Goal: Download file/media

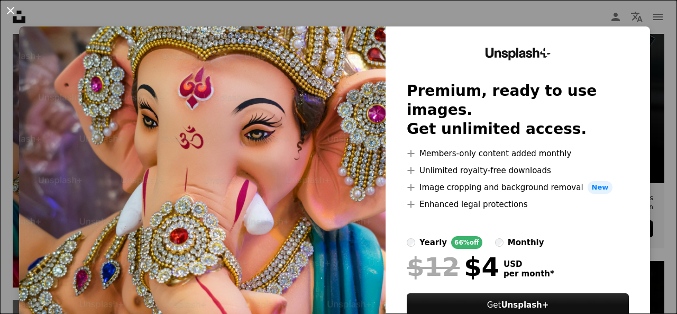
click at [13, 13] on button "An X shape" at bounding box center [10, 10] width 13 height 13
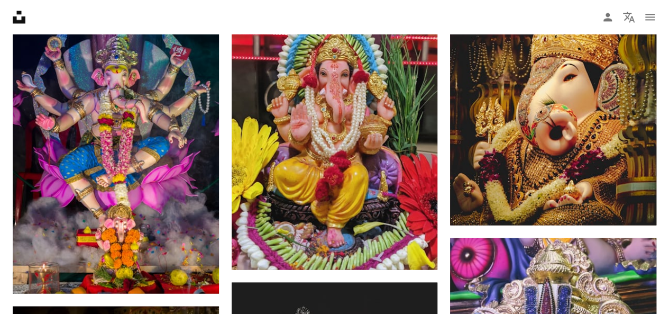
scroll to position [952, 0]
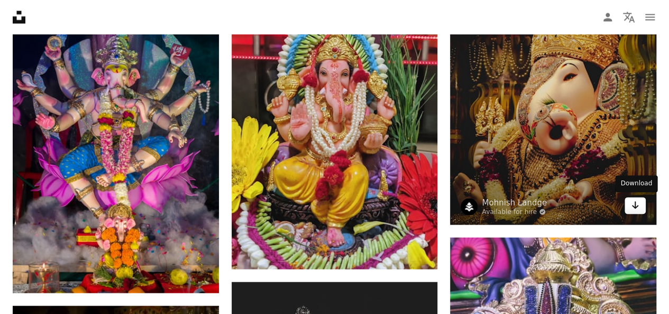
click at [634, 210] on link "Arrow pointing down" at bounding box center [635, 205] width 21 height 17
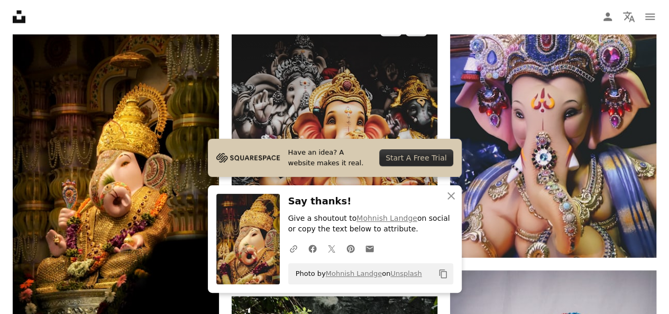
scroll to position [1227, 0]
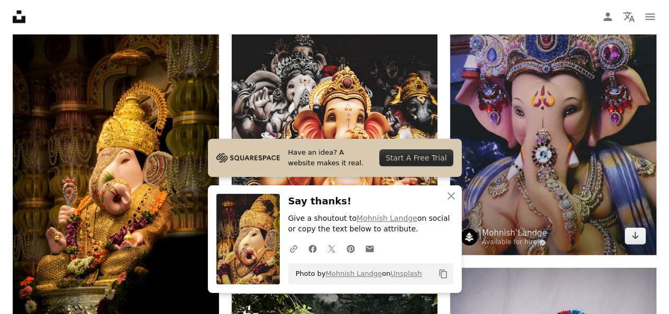
click at [563, 190] on img at bounding box center [553, 108] width 206 height 293
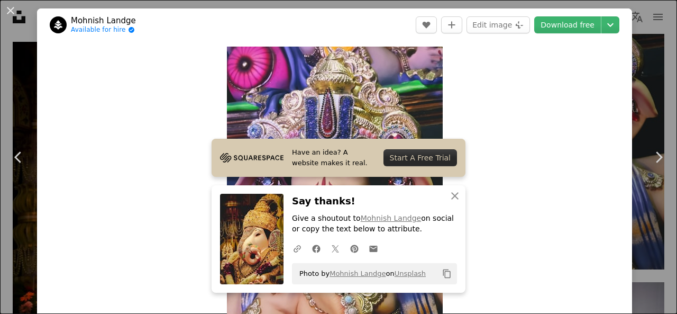
click at [561, 163] on div "Zoom in" at bounding box center [334, 199] width 595 height 317
click at [454, 198] on icon "button" at bounding box center [454, 195] width 7 height 7
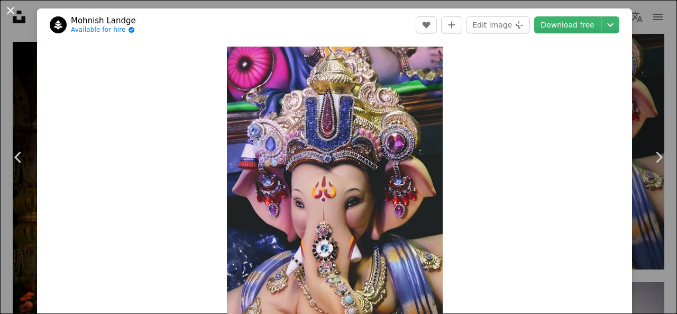
click at [6, 14] on button "An X shape" at bounding box center [10, 10] width 13 height 13
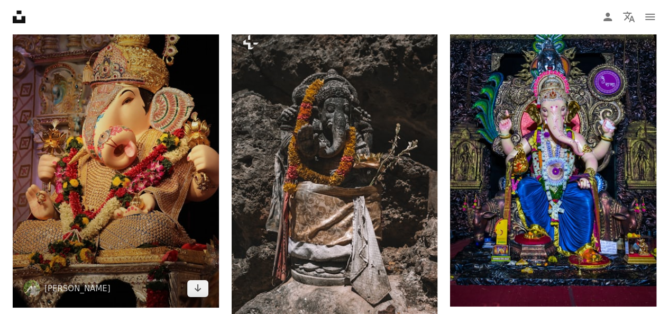
scroll to position [1883, 0]
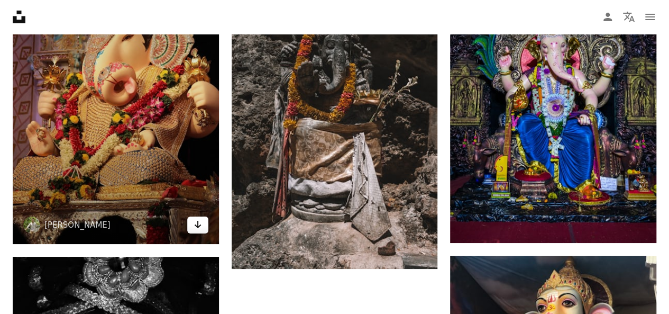
click at [196, 230] on icon "Arrow pointing down" at bounding box center [198, 224] width 8 height 13
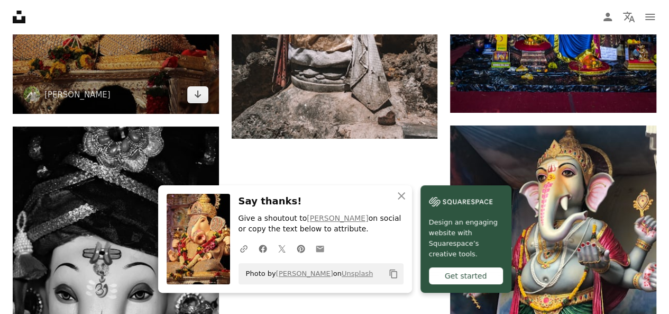
scroll to position [2116, 0]
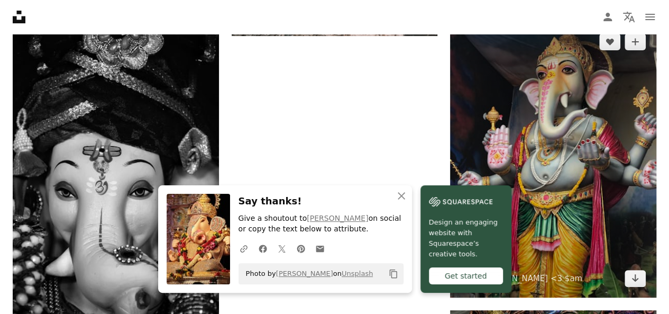
click at [642, 70] on img at bounding box center [553, 160] width 206 height 275
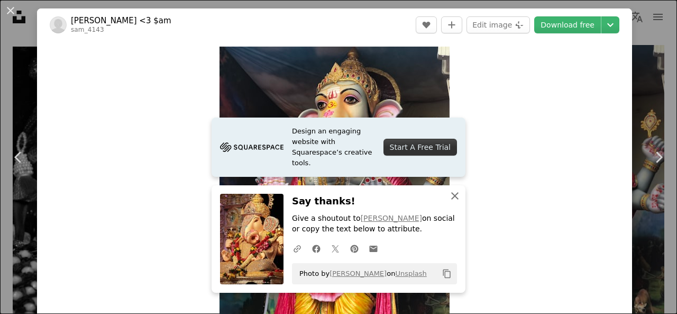
click at [453, 199] on icon "An X shape" at bounding box center [455, 195] width 13 height 13
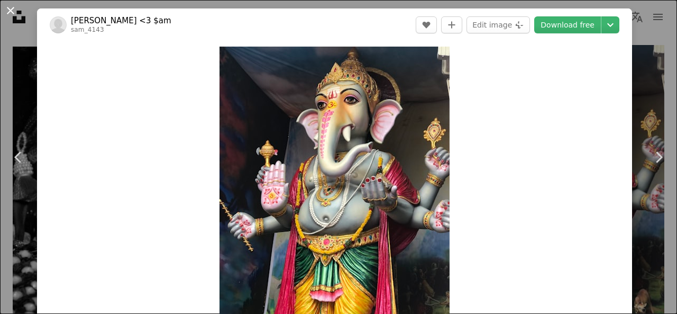
click at [11, 8] on button "An X shape" at bounding box center [10, 10] width 13 height 13
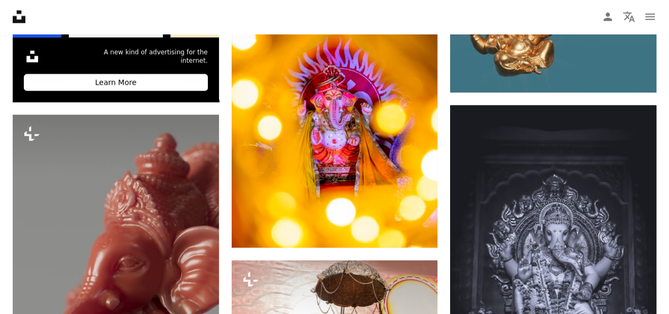
scroll to position [3280, 0]
